Goal: Task Accomplishment & Management: Use online tool/utility

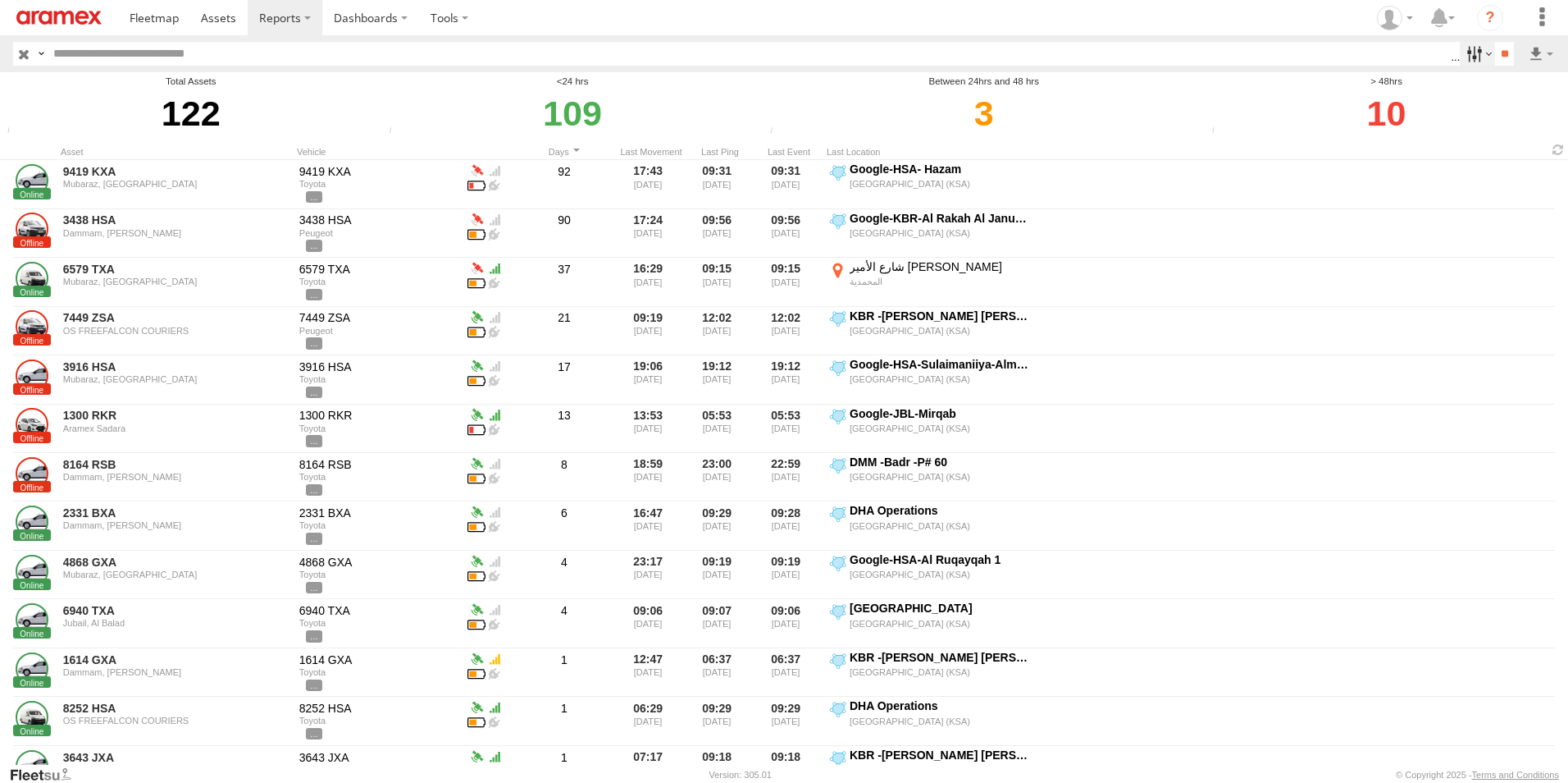
click at [1479, 47] on label at bounding box center [1478, 53] width 36 height 24
click at [1478, 48] on label at bounding box center [1478, 53] width 36 height 24
click at [1503, 56] on input "**" at bounding box center [1504, 53] width 19 height 24
click at [1536, 53] on label at bounding box center [1540, 53] width 28 height 24
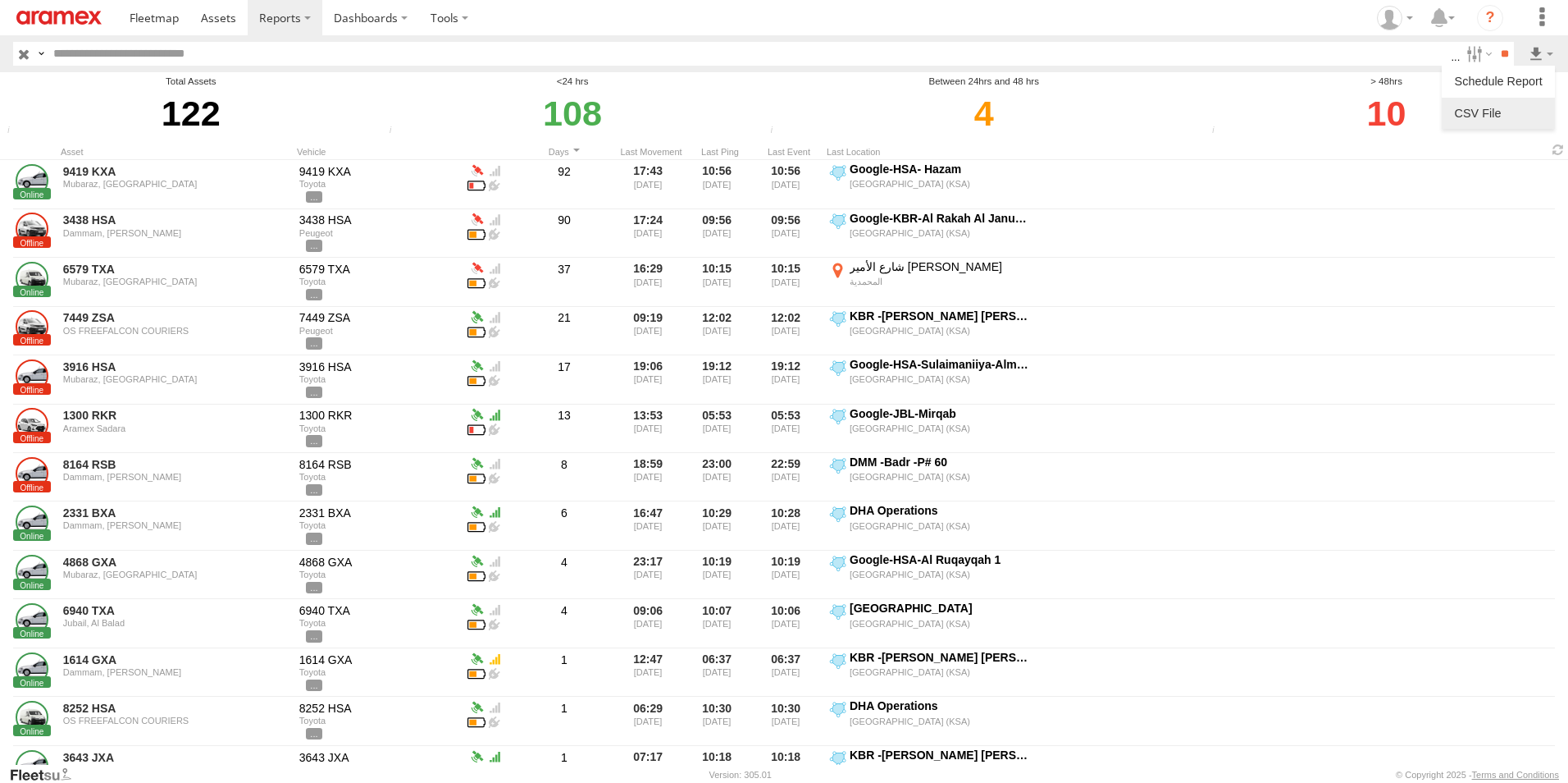
click at [1524, 121] on link at bounding box center [1499, 113] width 101 height 25
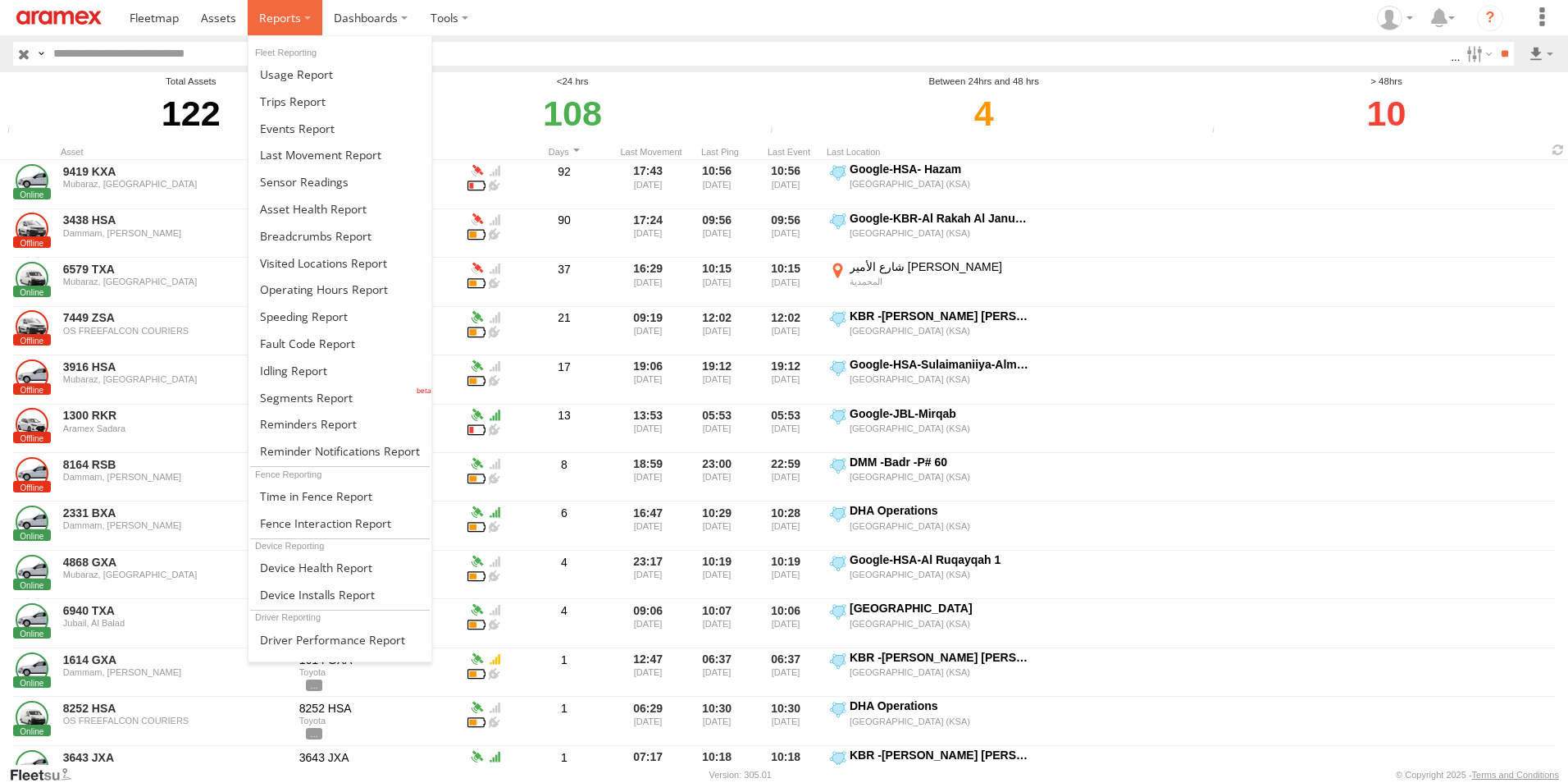
click at [305, 17] on label at bounding box center [285, 18] width 75 height 36
click at [333, 313] on span at bounding box center [303, 317] width 88 height 16
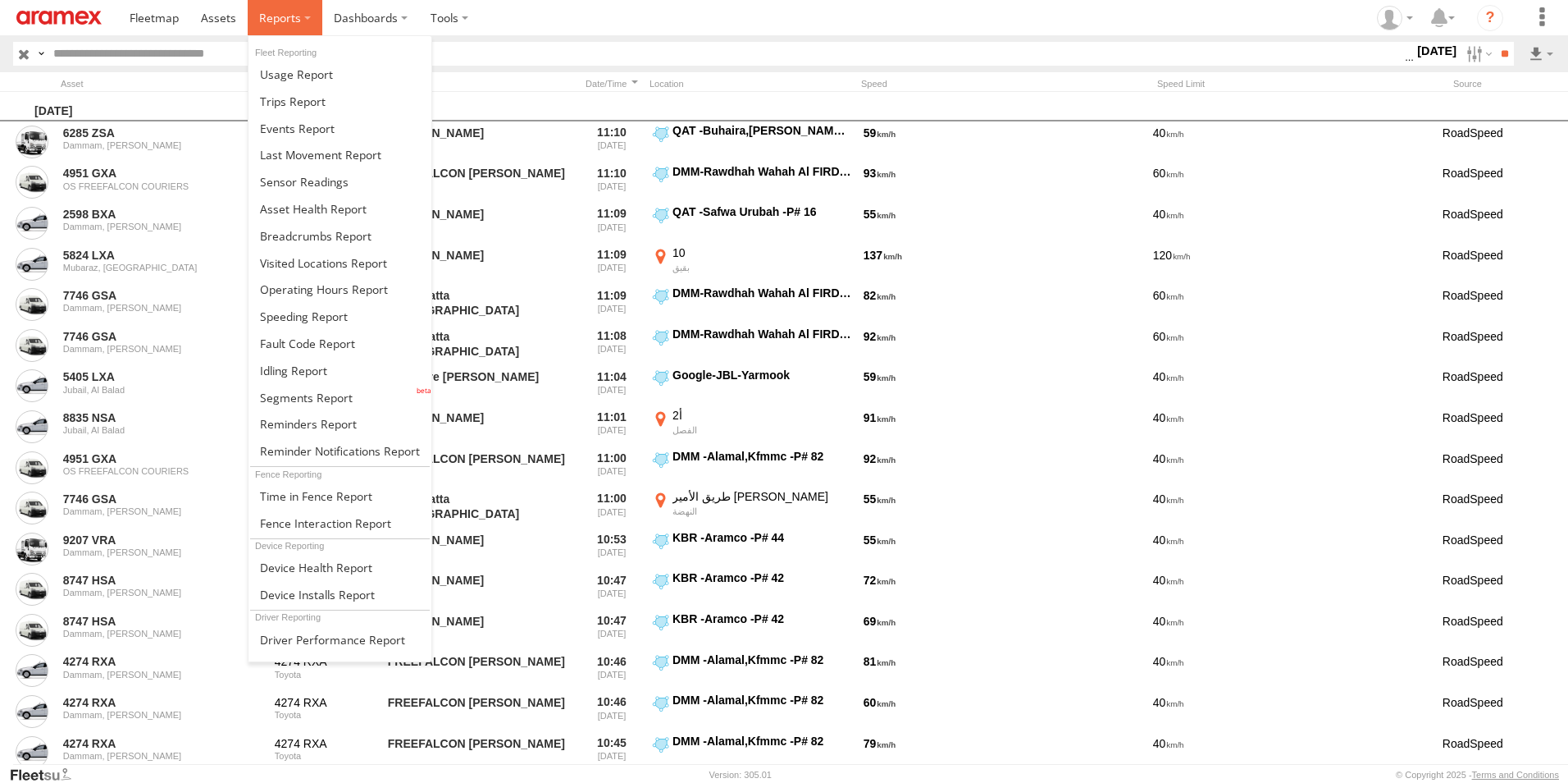
click at [302, 16] on label at bounding box center [285, 18] width 75 height 36
click at [306, 393] on span at bounding box center [306, 398] width 92 height 16
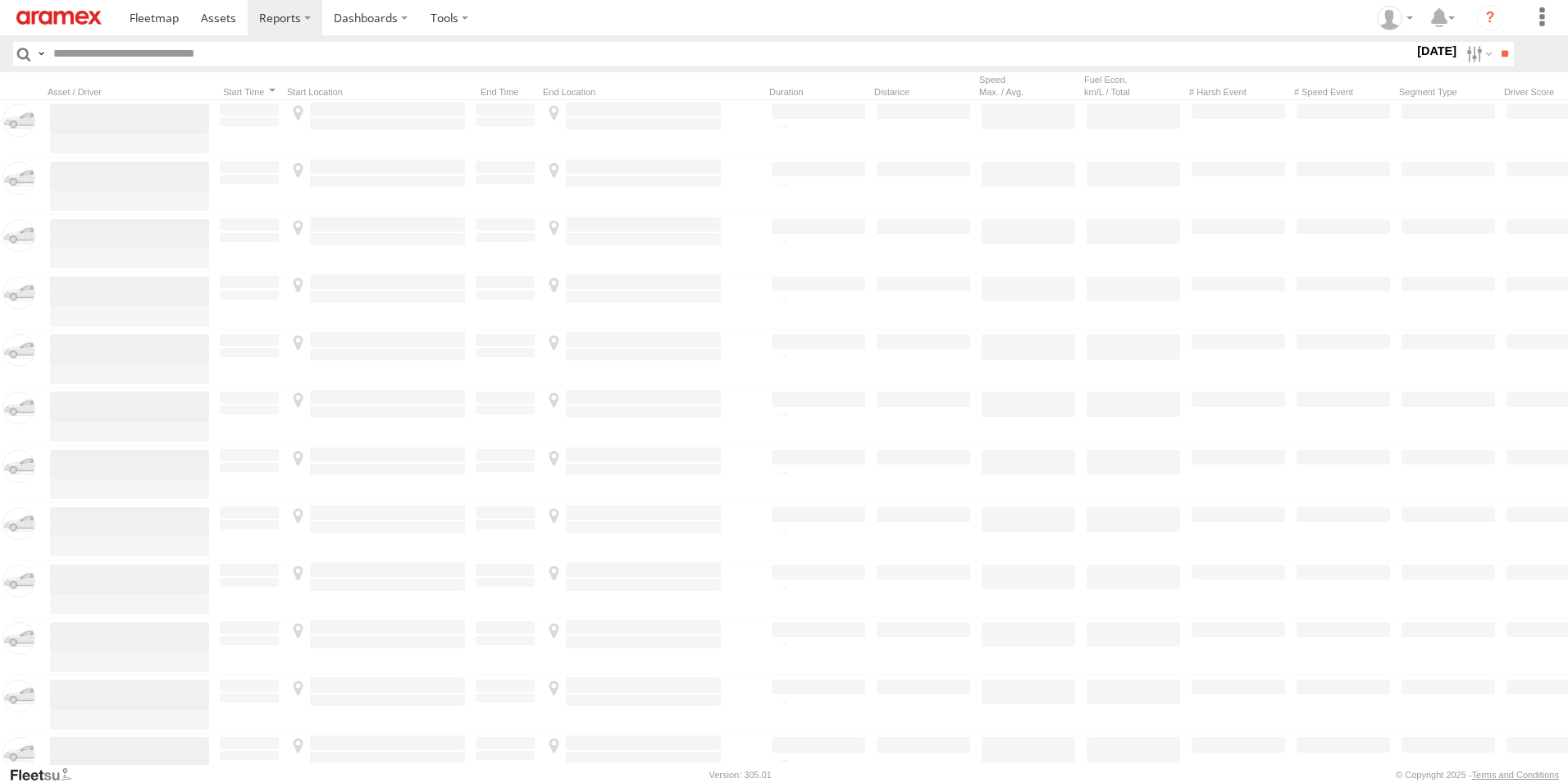
click at [0, 0] on span "[GEOGRAPHIC_DATA] (KSA)" at bounding box center [0, 0] width 0 height 0
click at [0, 0] on span "DHA - Dharan" at bounding box center [0, 0] width 0 height 0
click at [0, 0] on span "DHA Logistics" at bounding box center [0, 0] width 0 height 0
click at [0, 0] on div "Defleeted Vehicles DHA" at bounding box center [0, 0] width 0 height 0
click at [0, 0] on span "Defleeted Vehicles DHA" at bounding box center [0, 0] width 0 height 0
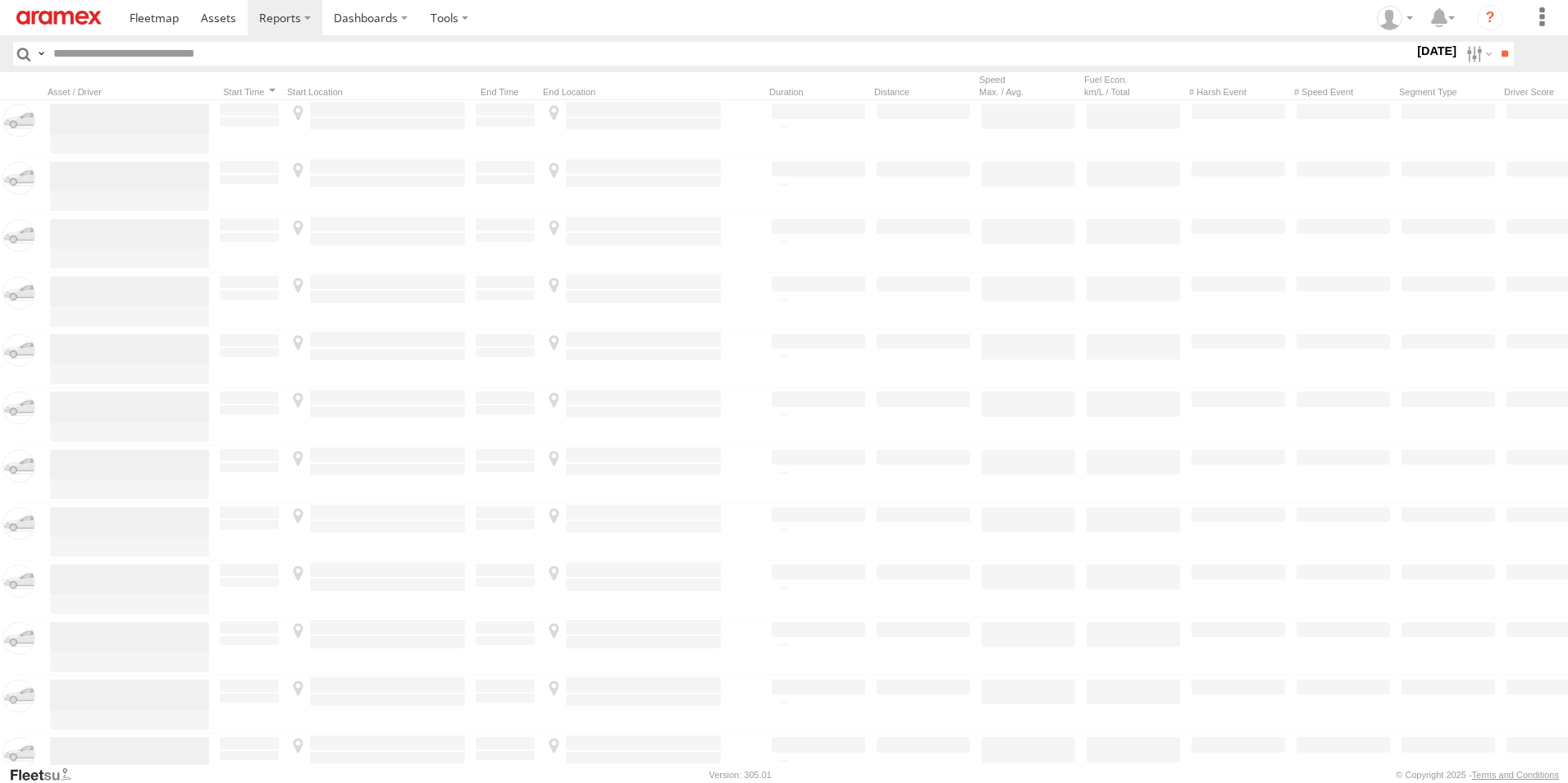
drag, startPoint x: 1427, startPoint y: 128, endPoint x: 1451, endPoint y: 128, distance: 24.0
click at [0, 0] on label at bounding box center [0, 0] width 0 height 0
click at [1498, 58] on input "**" at bounding box center [1504, 53] width 19 height 24
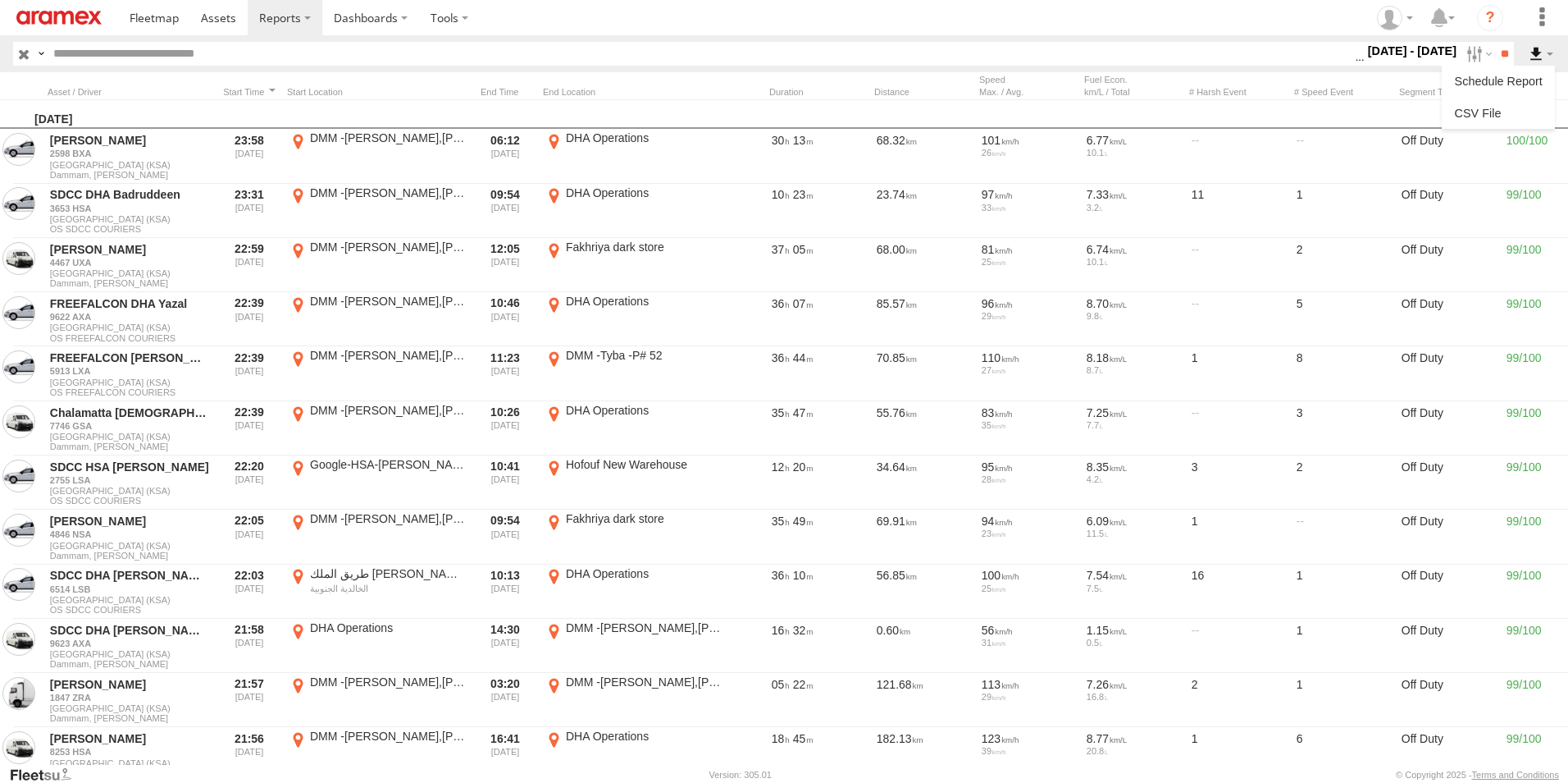
click at [1534, 53] on label at bounding box center [1540, 53] width 28 height 24
click at [1534, 50] on label at bounding box center [1540, 53] width 28 height 24
click at [1512, 115] on link at bounding box center [1499, 113] width 101 height 25
click at [1414, 52] on label "4 - 7 Aug 25" at bounding box center [1413, 51] width 96 height 18
click at [0, 0] on label at bounding box center [0, 0] width 0 height 0
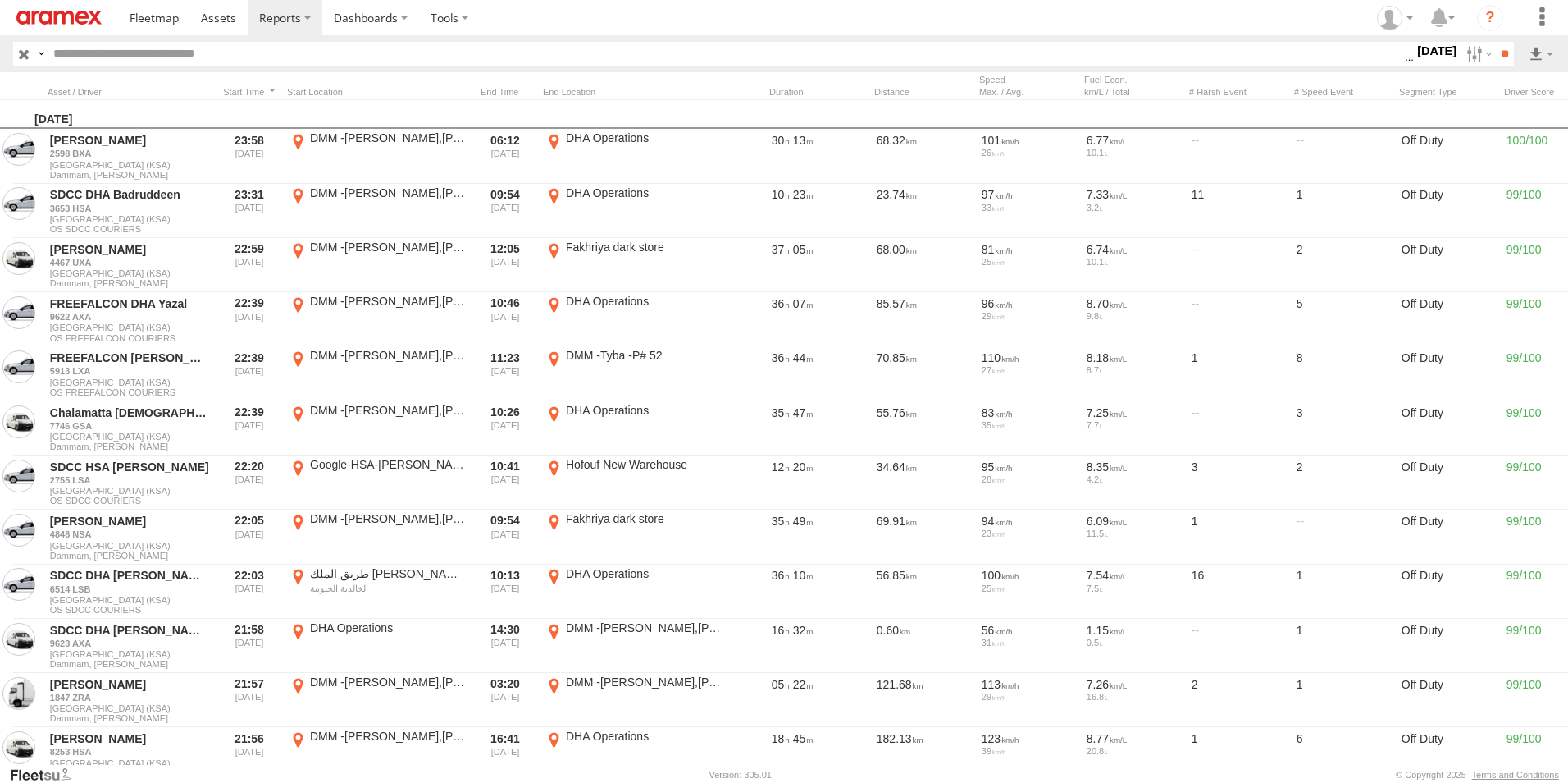
click at [0, 0] on label at bounding box center [0, 0] width 0 height 0
click at [1495, 53] on input "**" at bounding box center [1504, 53] width 19 height 24
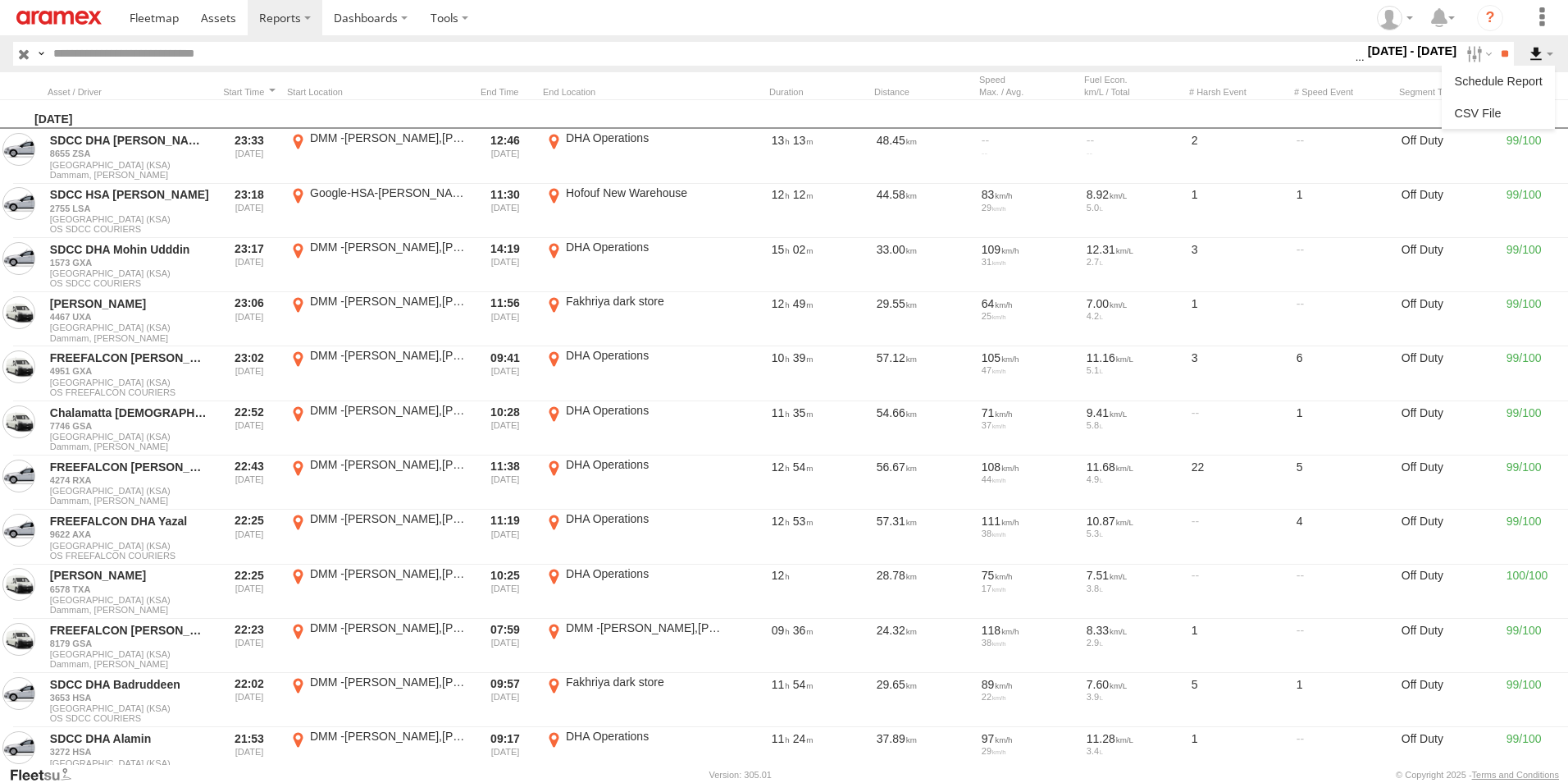
click at [1534, 50] on label at bounding box center [1540, 53] width 28 height 24
click at [1530, 110] on link at bounding box center [1499, 113] width 101 height 25
click at [1037, 37] on header "Search Query Asset ID Asset Label Registration Manufacturer Model VIN Job ID" at bounding box center [784, 54] width 1568 height 37
click at [1404, 51] on label "4 - 6 Aug 25" at bounding box center [1413, 51] width 96 height 18
